Goal: Find specific page/section: Find specific page/section

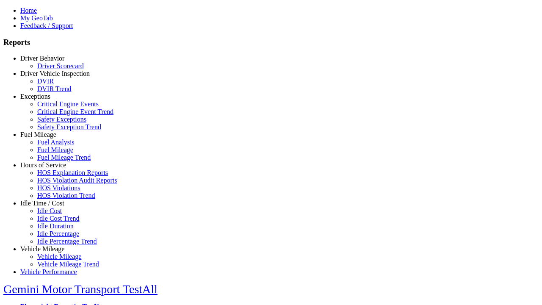
click at [49, 245] on link "Vehicle Mileage" at bounding box center [42, 248] width 44 height 7
click at [55, 260] on link "Vehicle Mileage Trend" at bounding box center [68, 263] width 62 height 7
select select "**********"
type input "**********"
